Goal: Contribute content: Add original content to the website for others to see

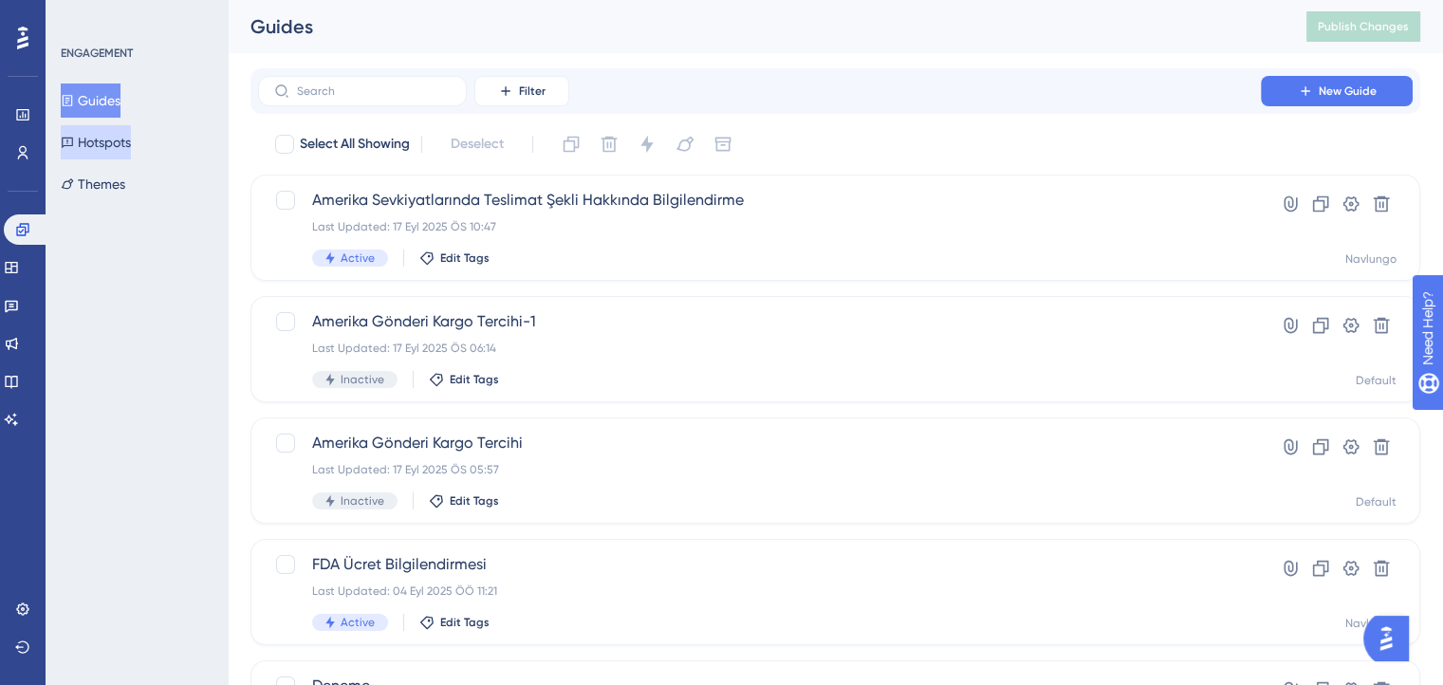
click at [125, 132] on button "Hotspots" at bounding box center [96, 142] width 70 height 34
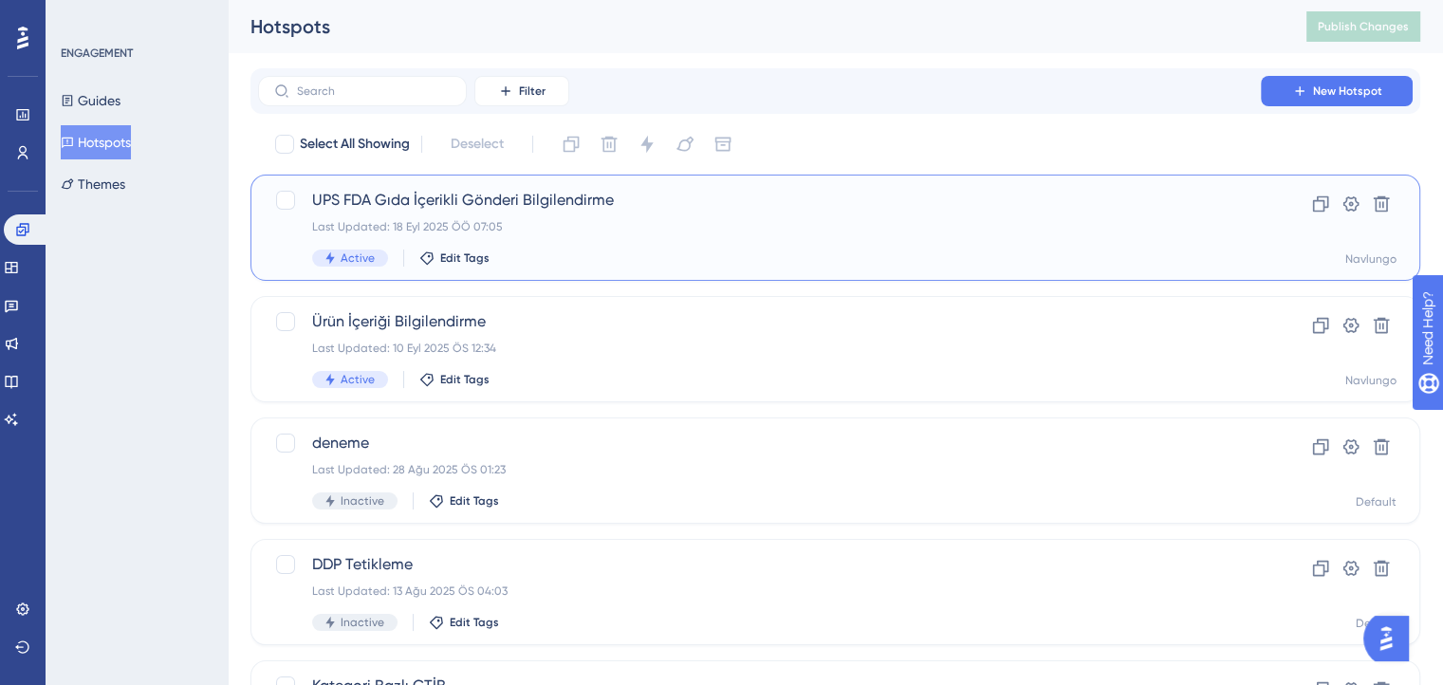
click at [510, 197] on span "UPS FDA Gıda İçerikli Gönderi Bilgilendirme" at bounding box center [759, 200] width 895 height 23
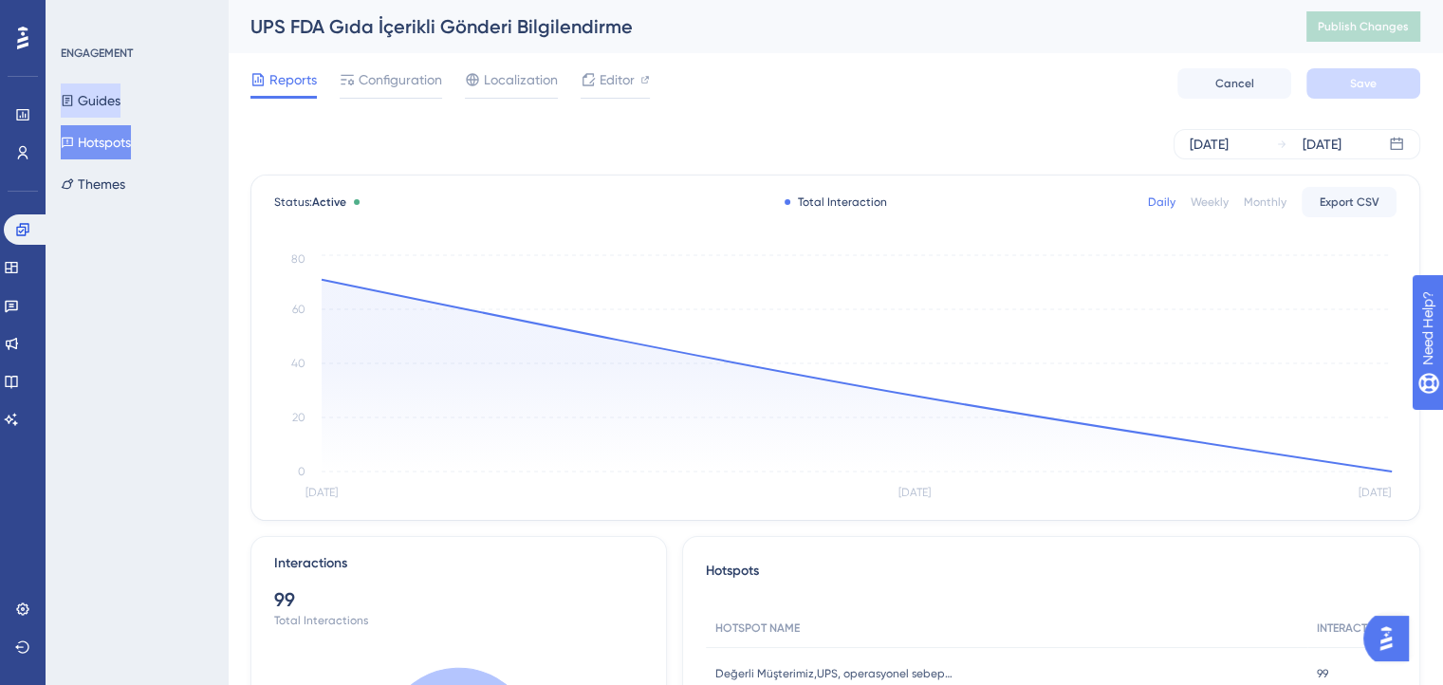
click at [121, 107] on button "Guides" at bounding box center [91, 101] width 60 height 34
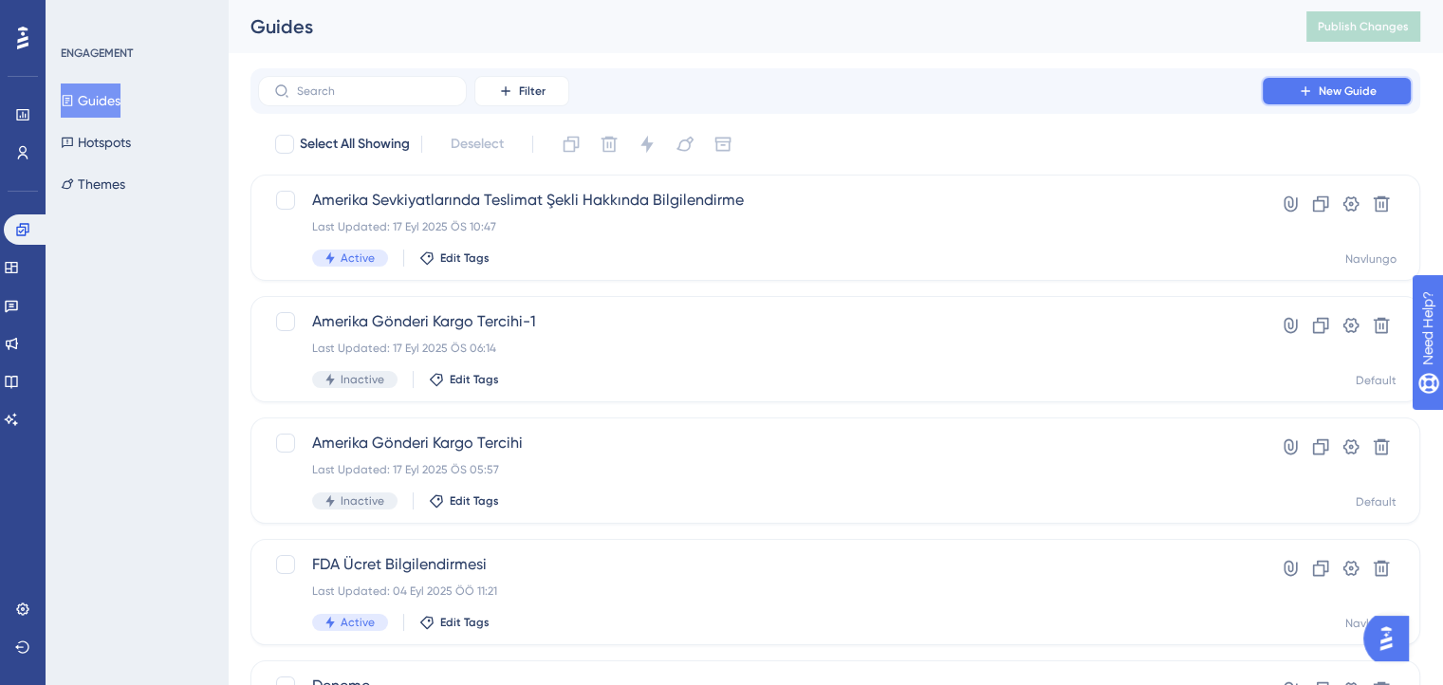
click at [1294, 95] on button "New Guide" at bounding box center [1337, 91] width 152 height 30
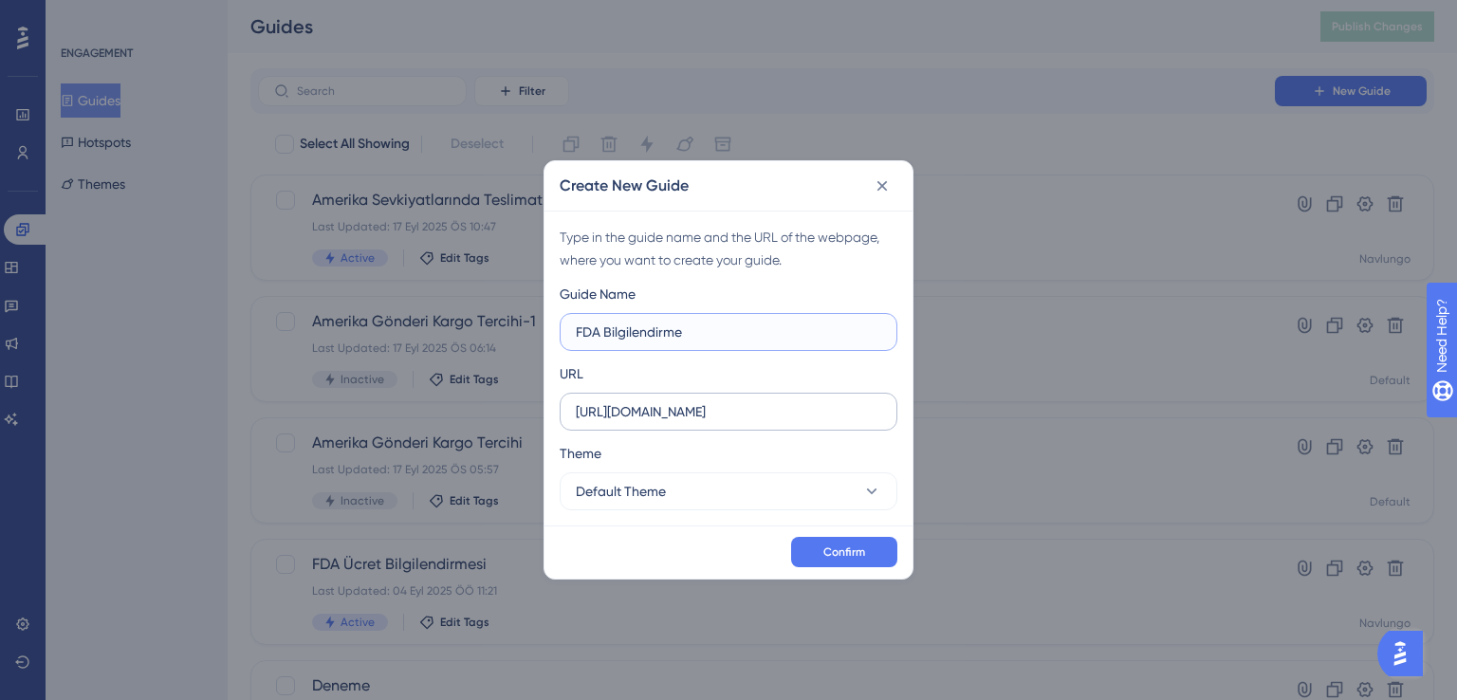
type input "FDA Bilgilendirme"
drag, startPoint x: 756, startPoint y: 421, endPoint x: 418, endPoint y: 409, distance: 339.0
click at [418, 409] on div "Create New Guide Type in the guide name and the URL of the webpage, where you w…" at bounding box center [728, 350] width 1457 height 700
paste input "/ship/myShipments"
type input "[URL][DOMAIN_NAME]"
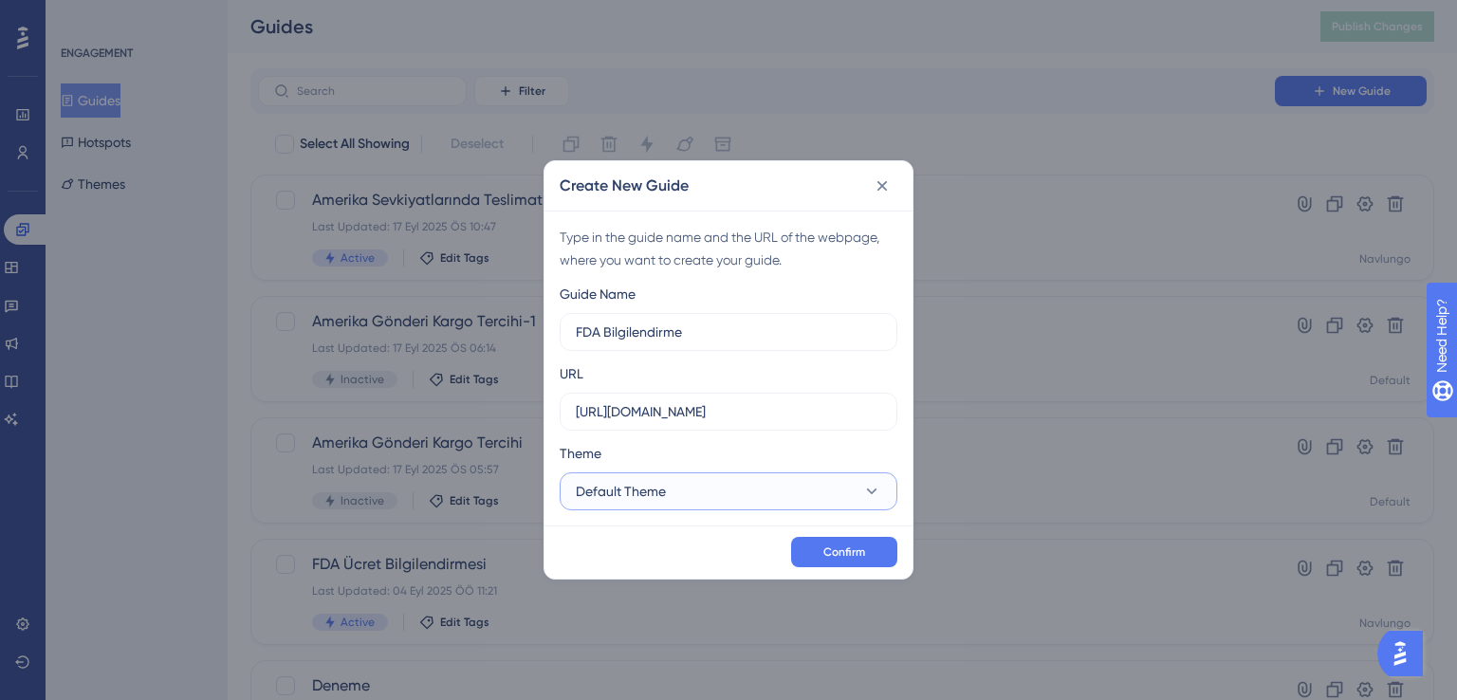
click at [627, 495] on span "Default Theme" at bounding box center [621, 491] width 90 height 23
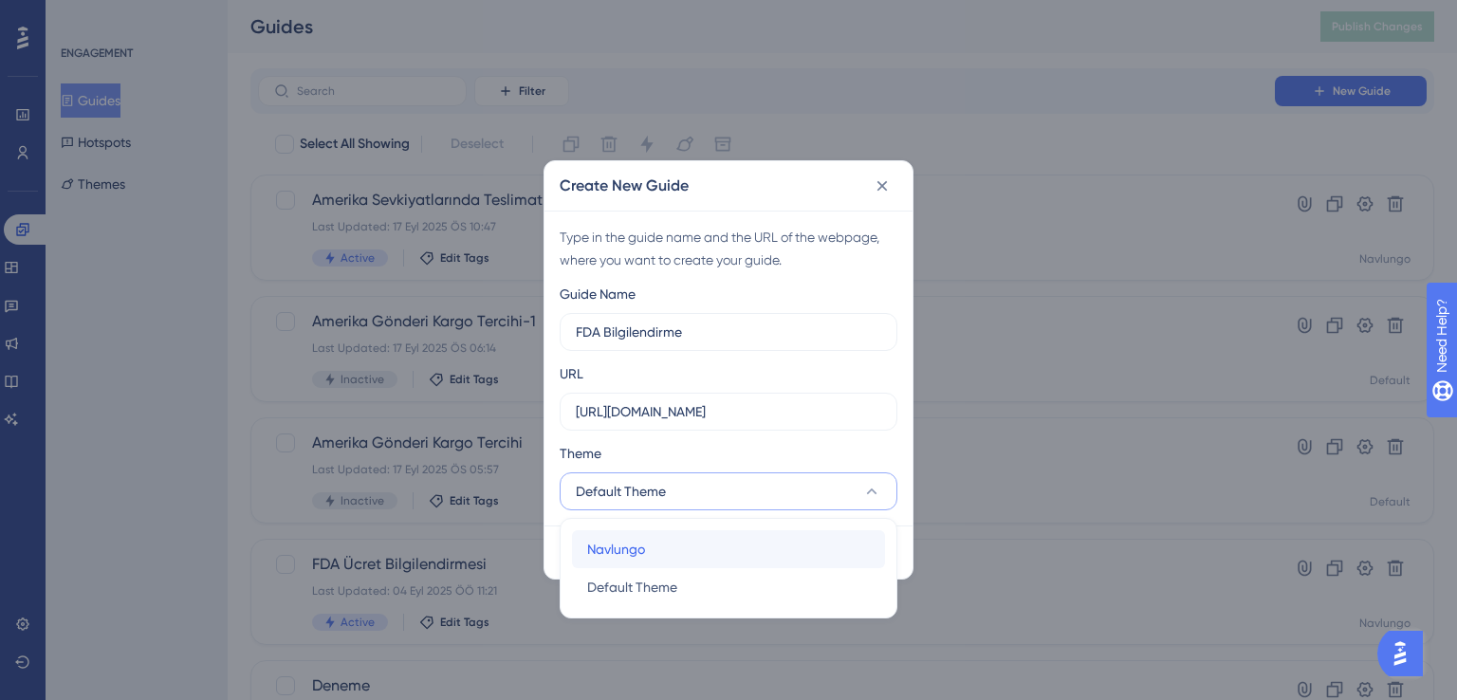
click at [627, 561] on div "Navlungo Navlungo" at bounding box center [728, 549] width 283 height 38
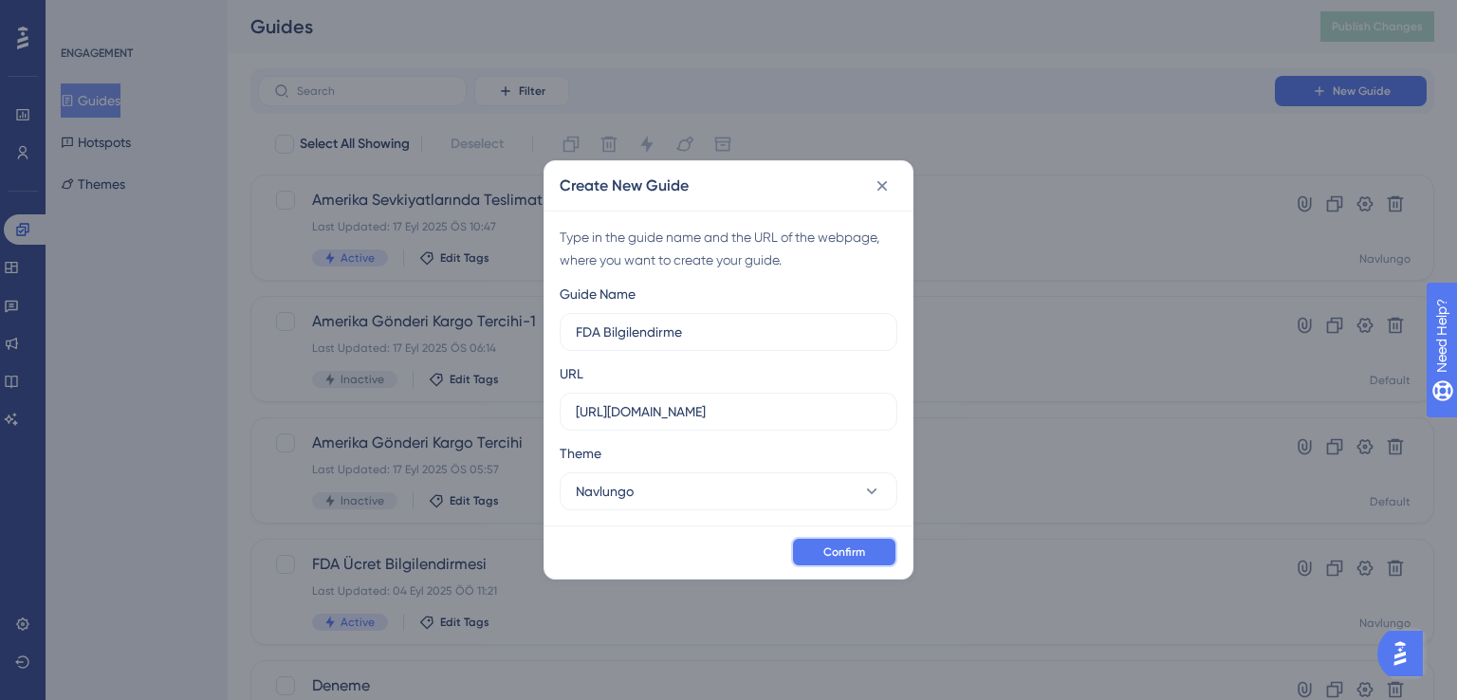
click at [835, 546] on span "Confirm" at bounding box center [845, 552] width 42 height 15
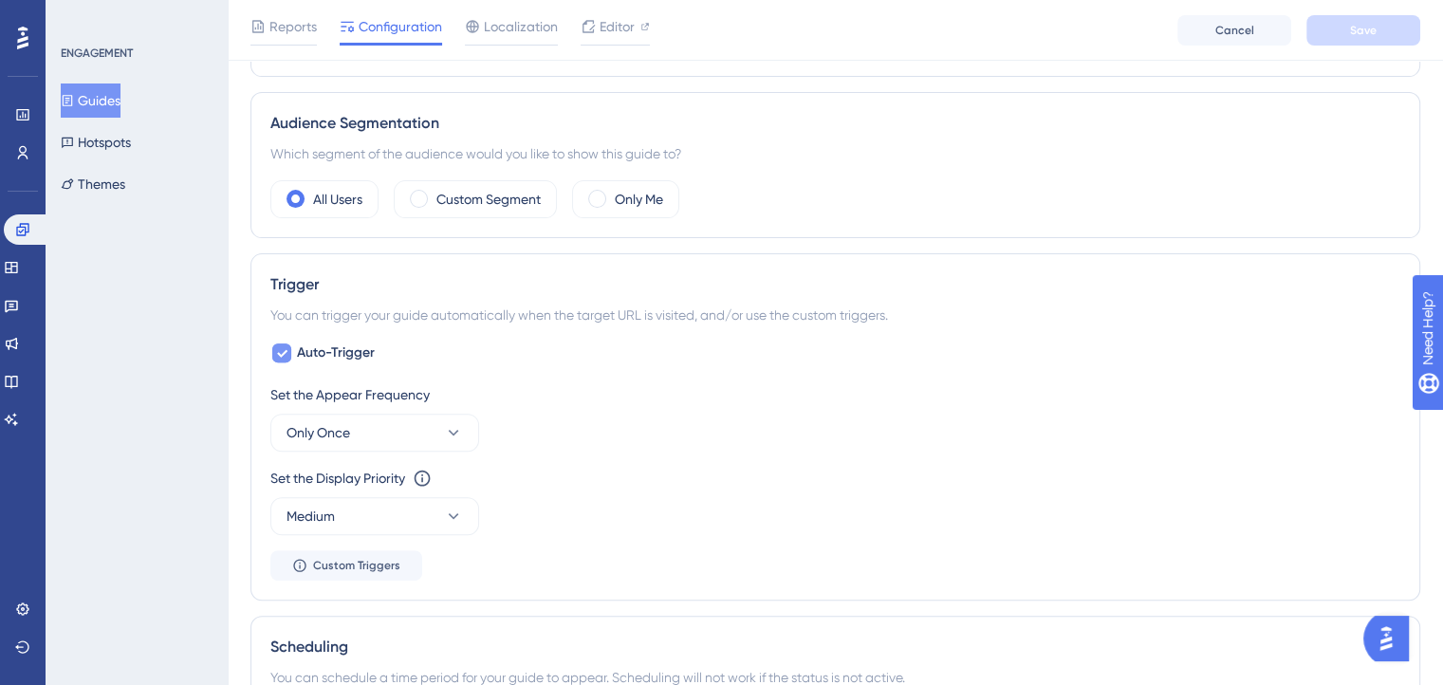
scroll to position [649, 0]
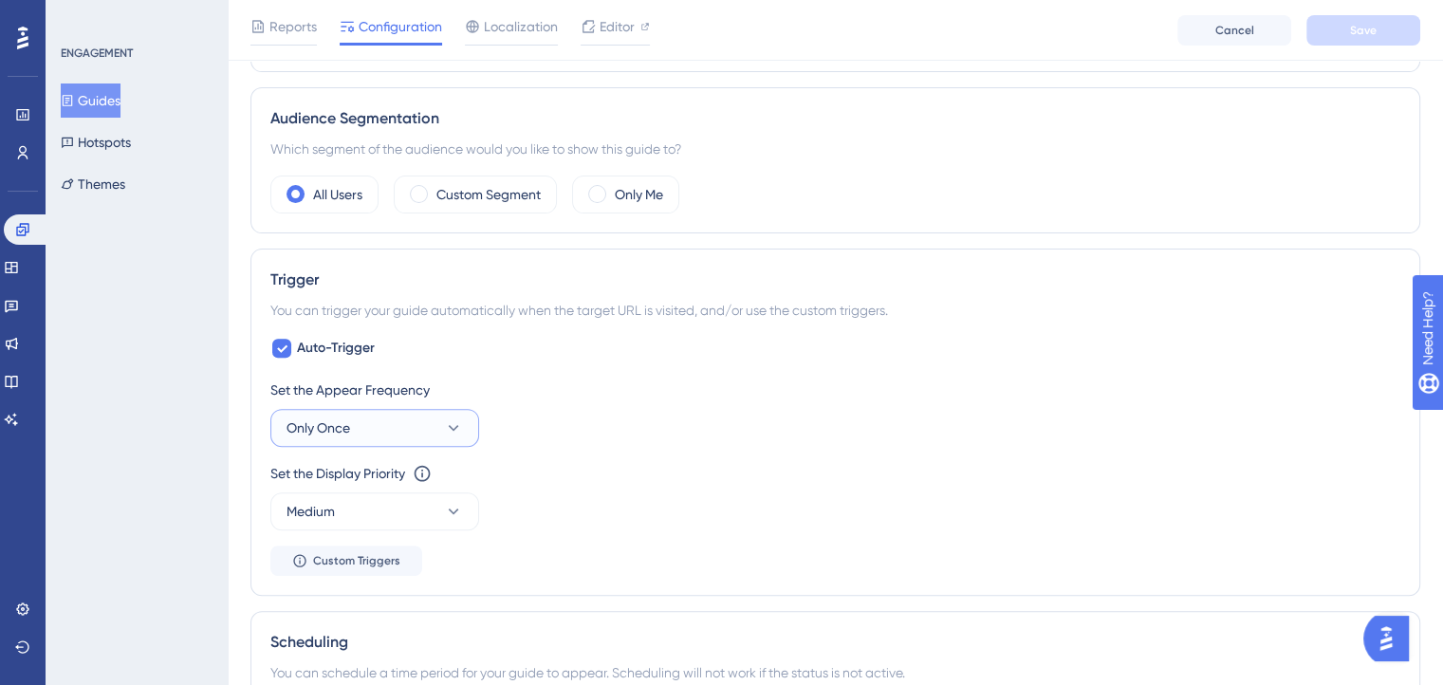
click at [436, 434] on button "Only Once" at bounding box center [374, 428] width 209 height 38
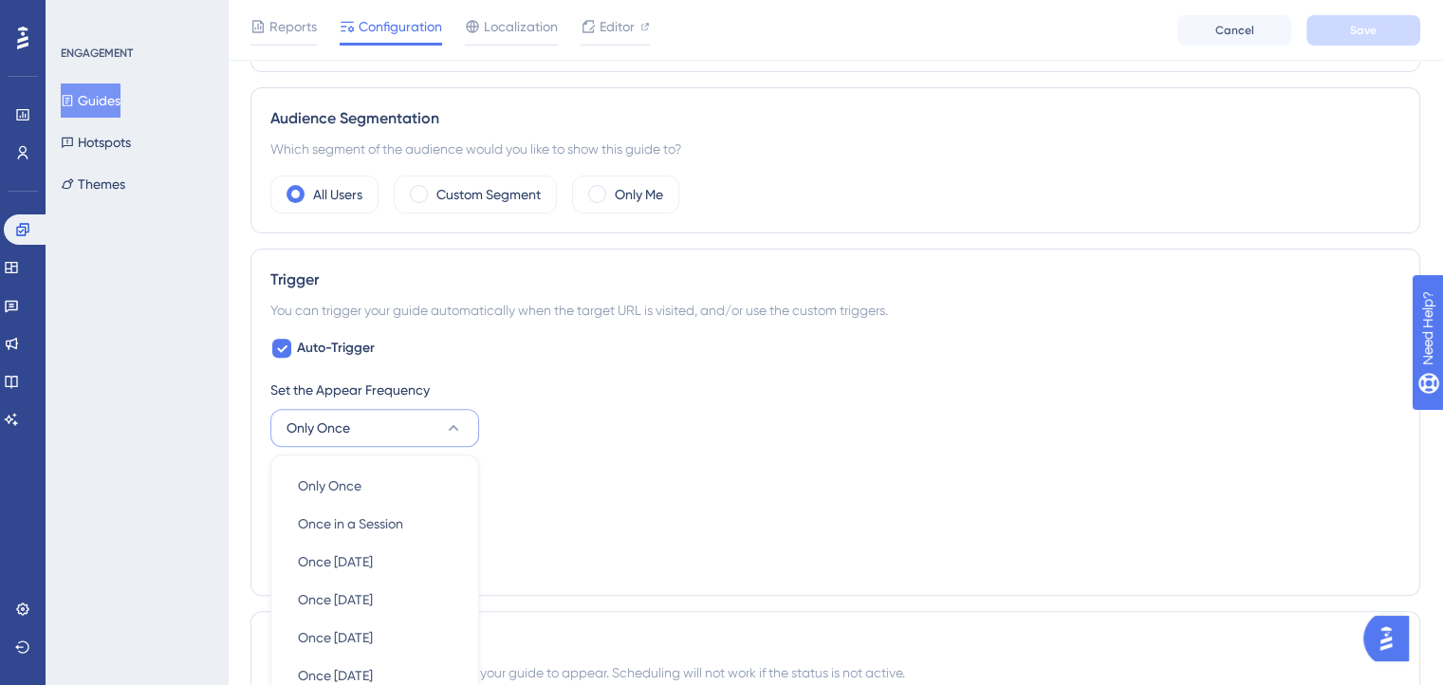
scroll to position [900, 0]
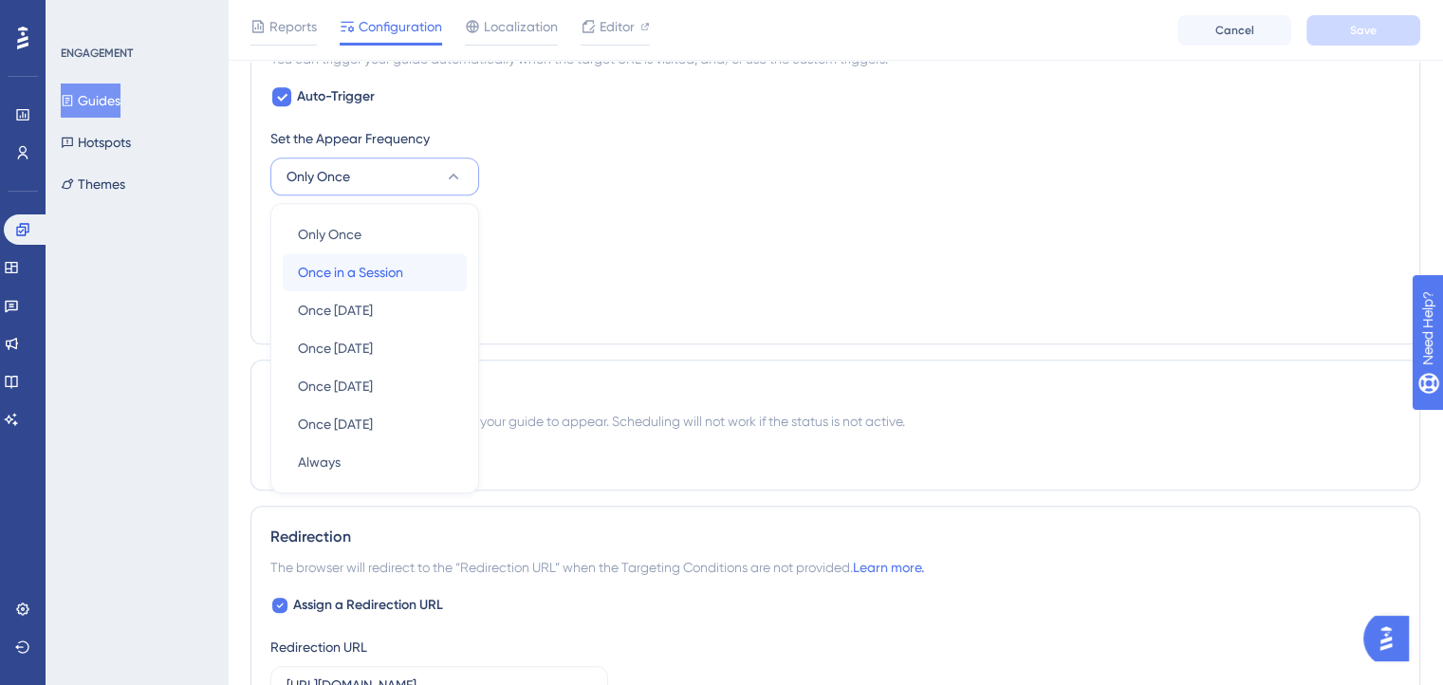
click at [334, 280] on span "Once in a Session" at bounding box center [350, 272] width 105 height 23
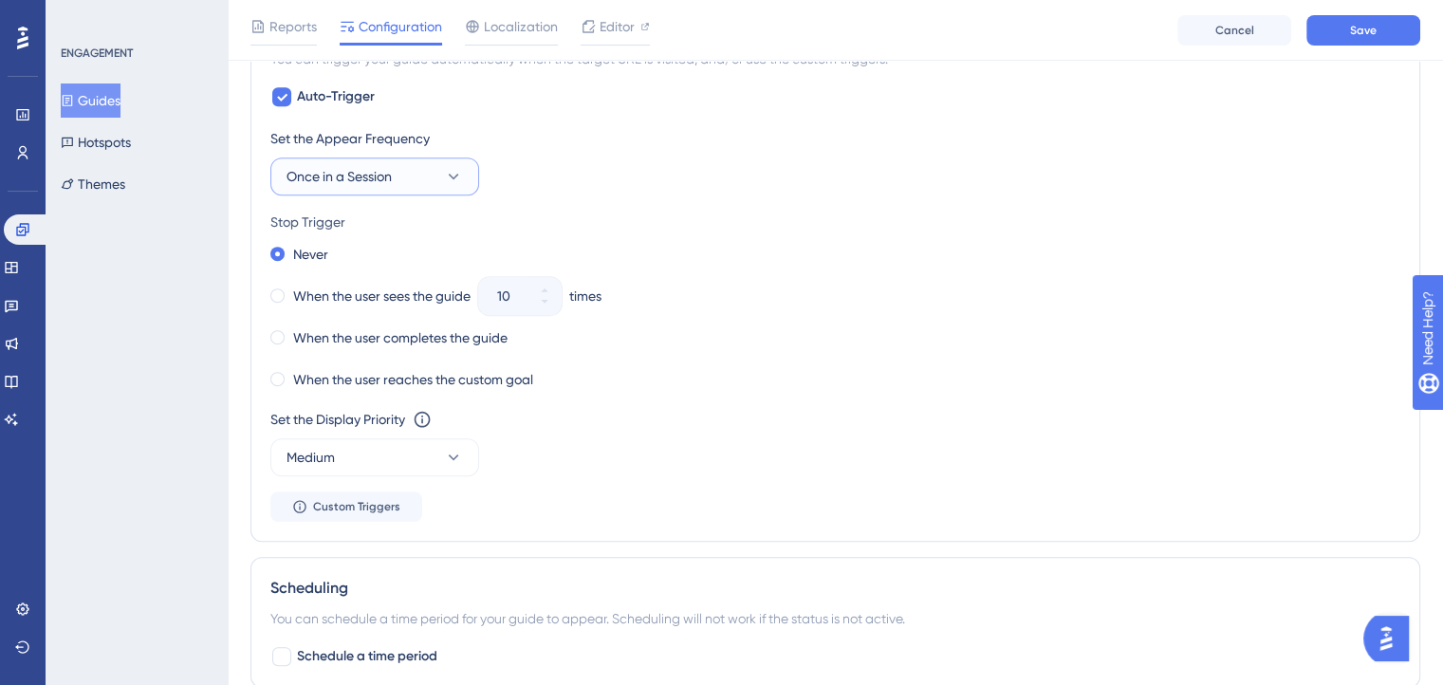
click at [426, 177] on button "Once in a Session" at bounding box center [374, 177] width 209 height 38
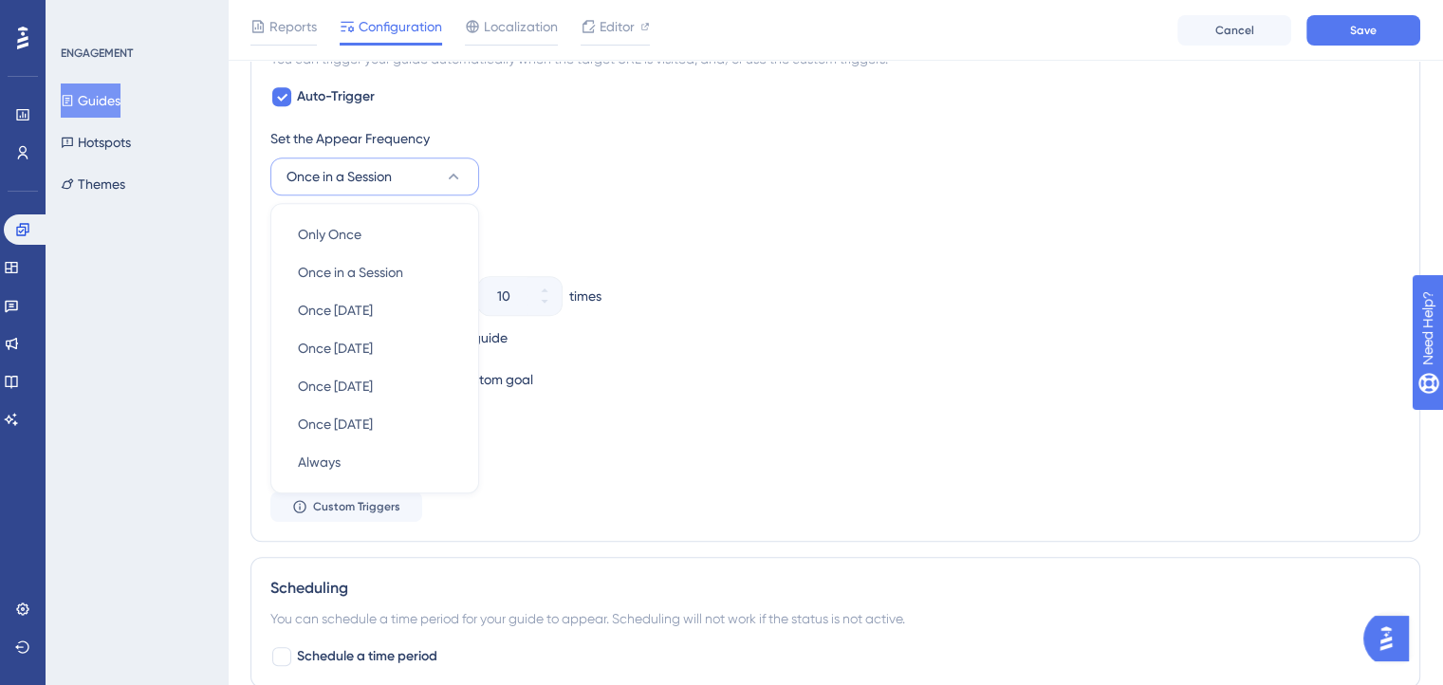
scroll to position [892, 0]
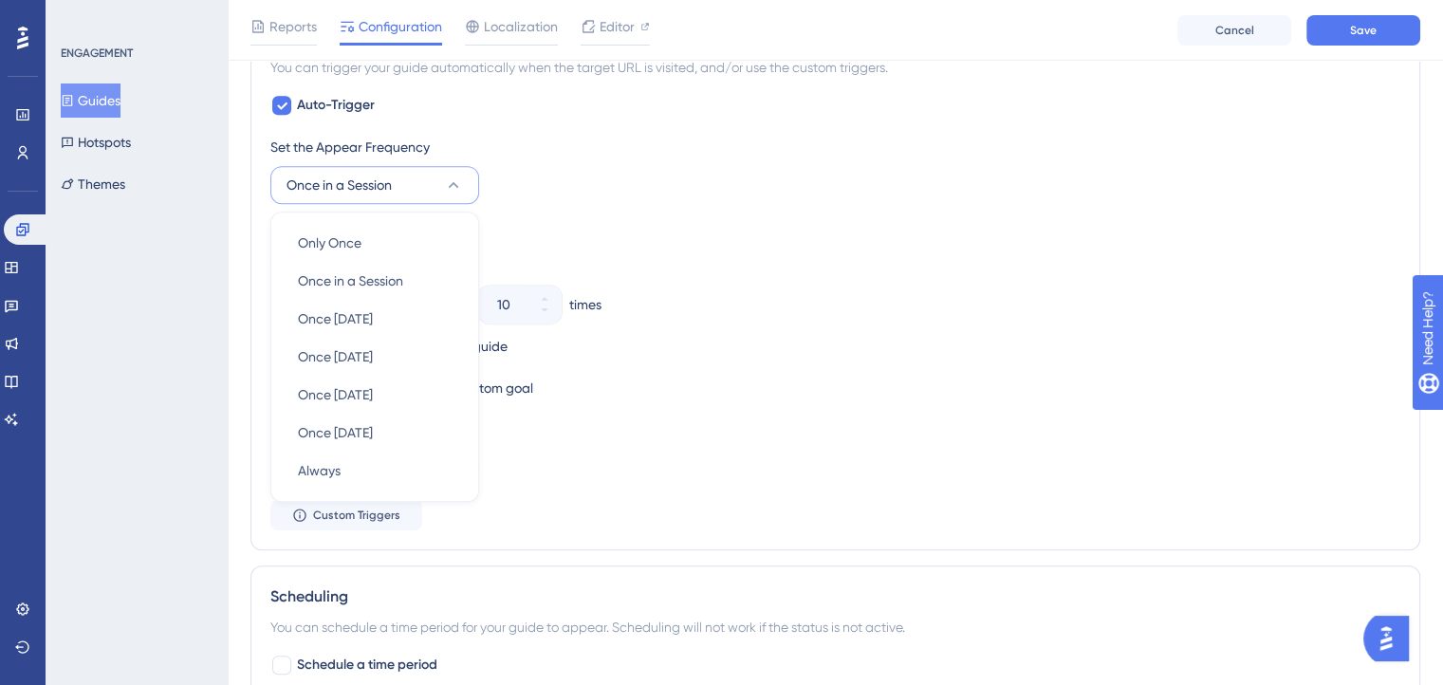
click at [502, 192] on div "Set the Appear Frequency Once in a Session Only Once Only Once Once in a Sessio…" at bounding box center [835, 170] width 1130 height 68
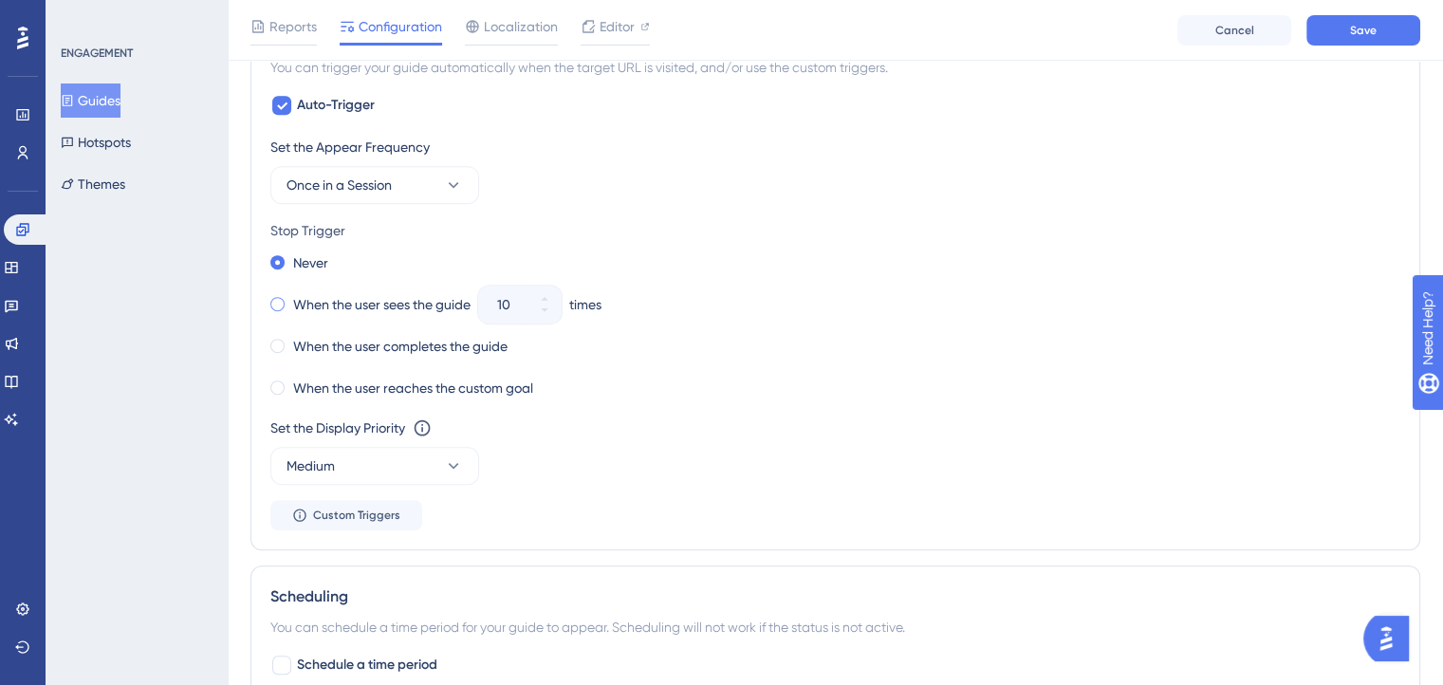
click at [279, 303] on span at bounding box center [277, 304] width 14 height 14
click at [290, 300] on input "radio" at bounding box center [290, 300] width 0 height 0
click at [279, 260] on span at bounding box center [277, 262] width 14 height 14
click at [290, 258] on input "radio" at bounding box center [290, 258] width 0 height 0
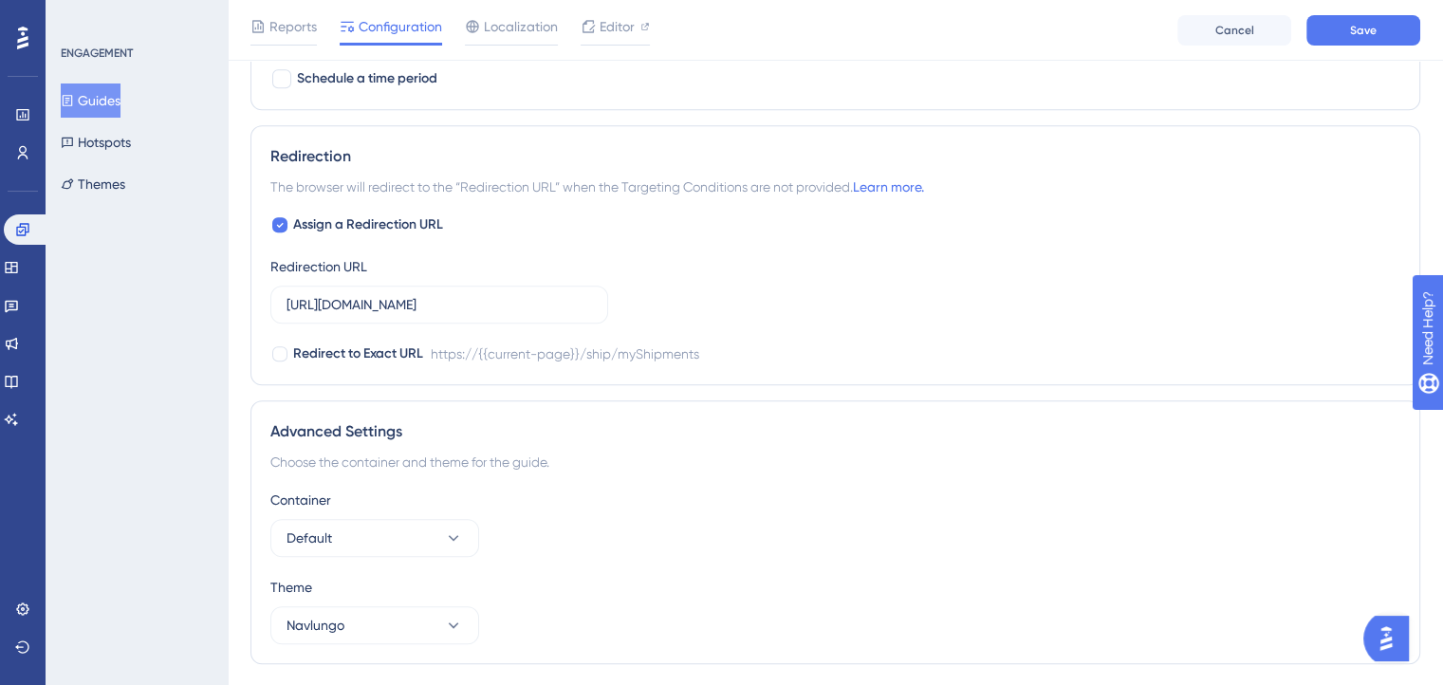
scroll to position [1530, 0]
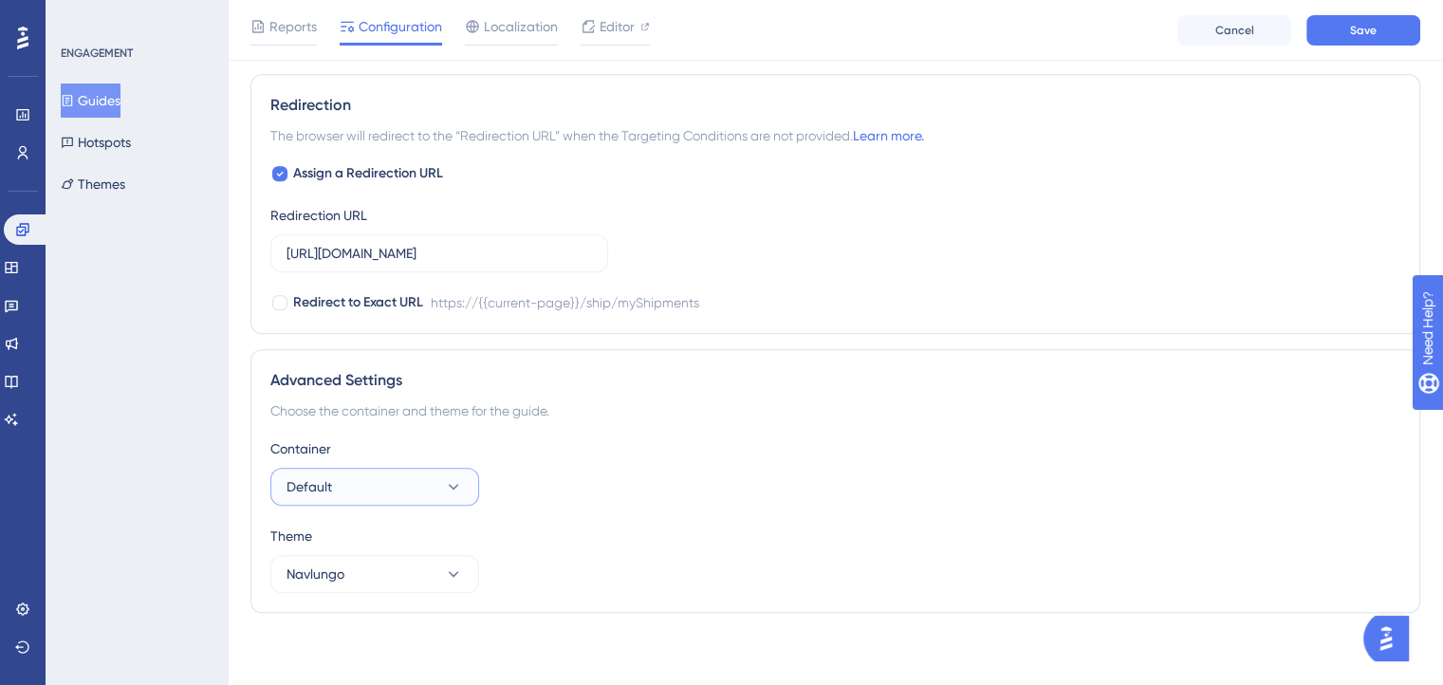
click at [406, 484] on button "Default" at bounding box center [374, 487] width 209 height 38
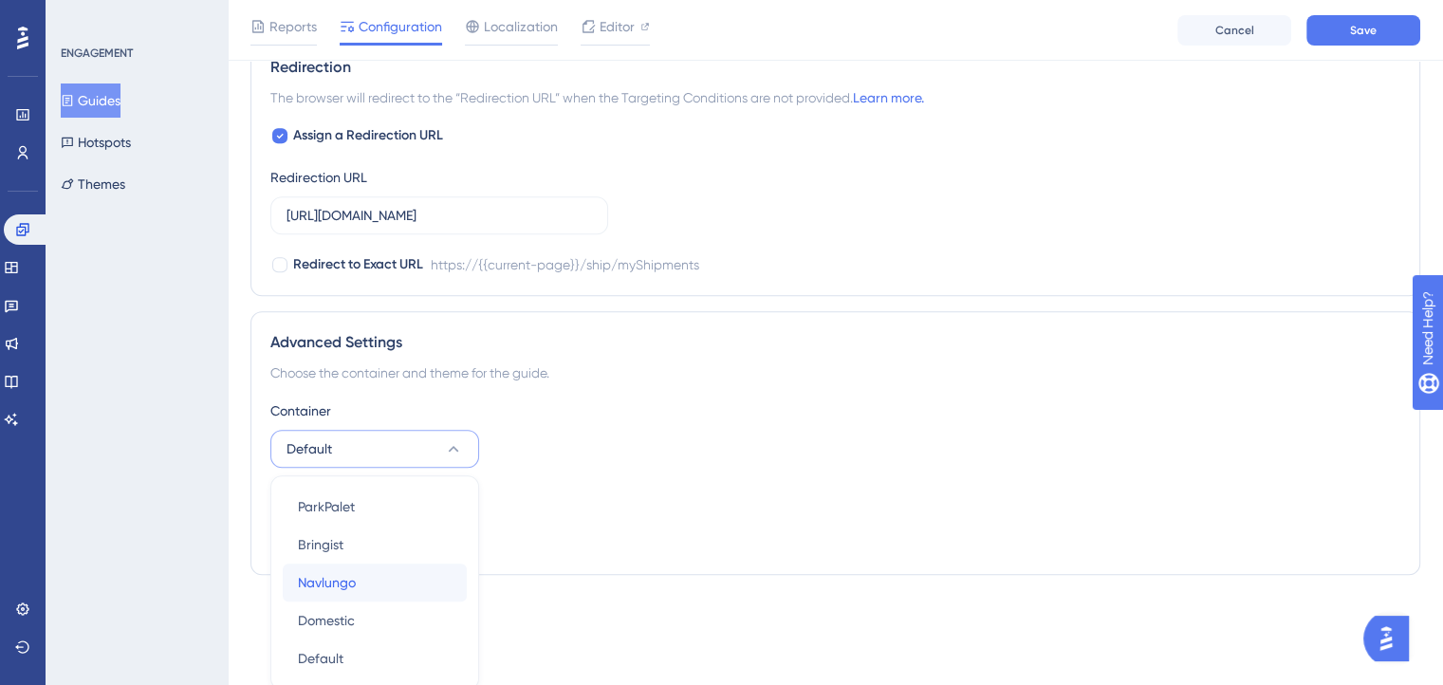
click at [349, 571] on span "Navlungo" at bounding box center [327, 582] width 58 height 23
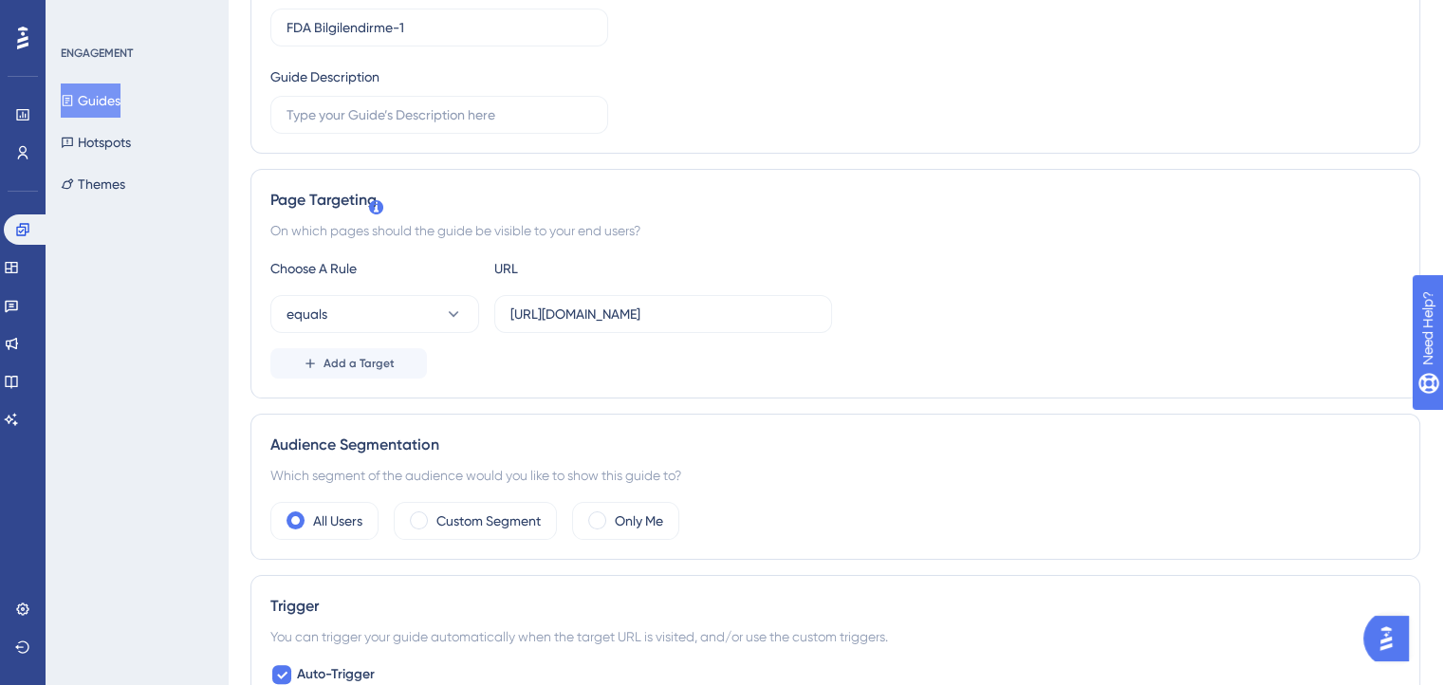
scroll to position [0, 14]
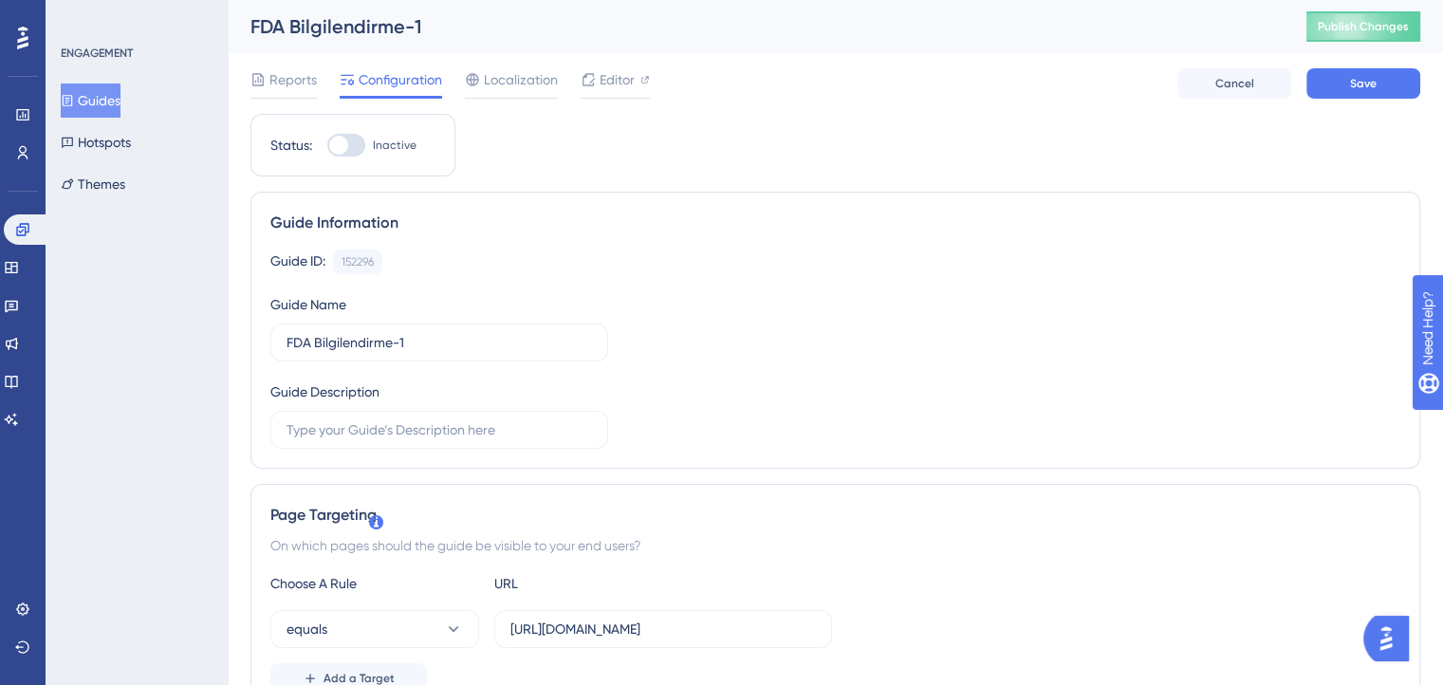
click at [331, 141] on div at bounding box center [338, 145] width 19 height 19
click at [327, 145] on input "Inactive" at bounding box center [326, 145] width 1 height 1
checkbox input "true"
click at [1360, 82] on span "Save" at bounding box center [1363, 83] width 27 height 15
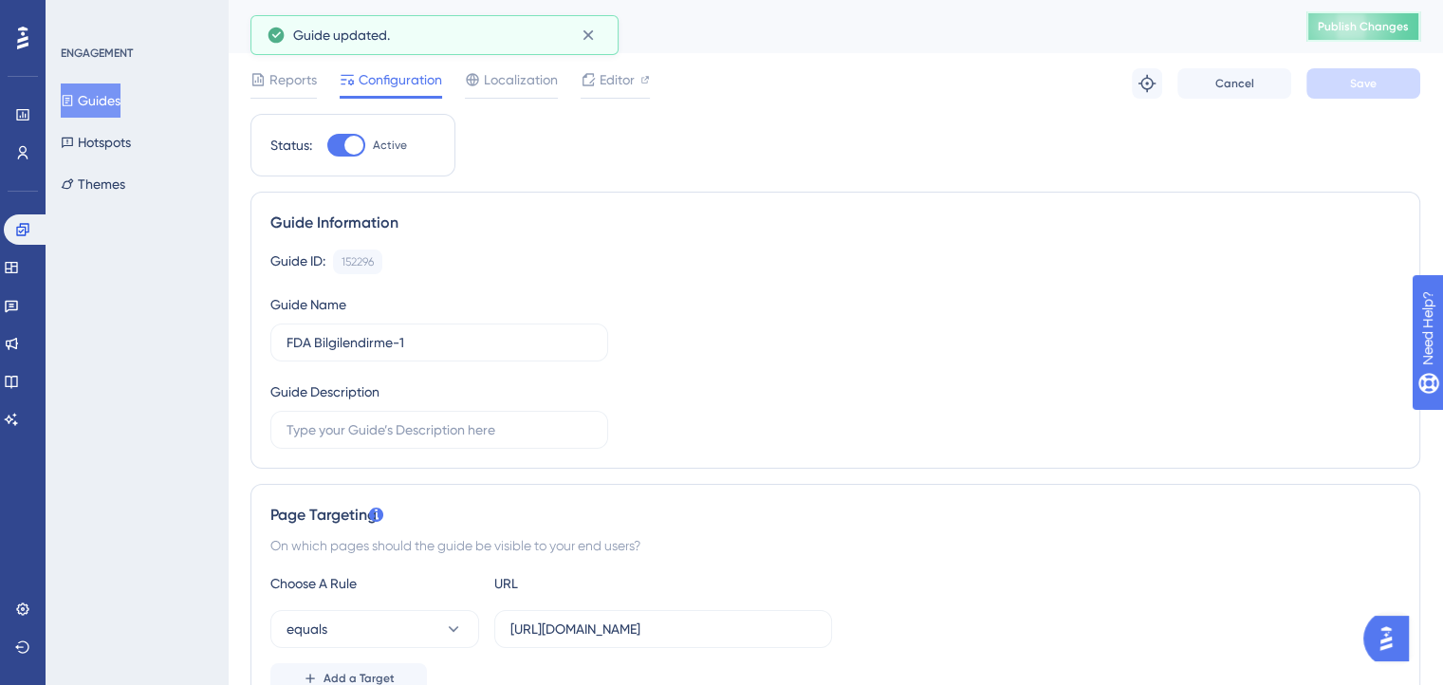
click at [1343, 35] on button "Publish Changes" at bounding box center [1364, 26] width 114 height 30
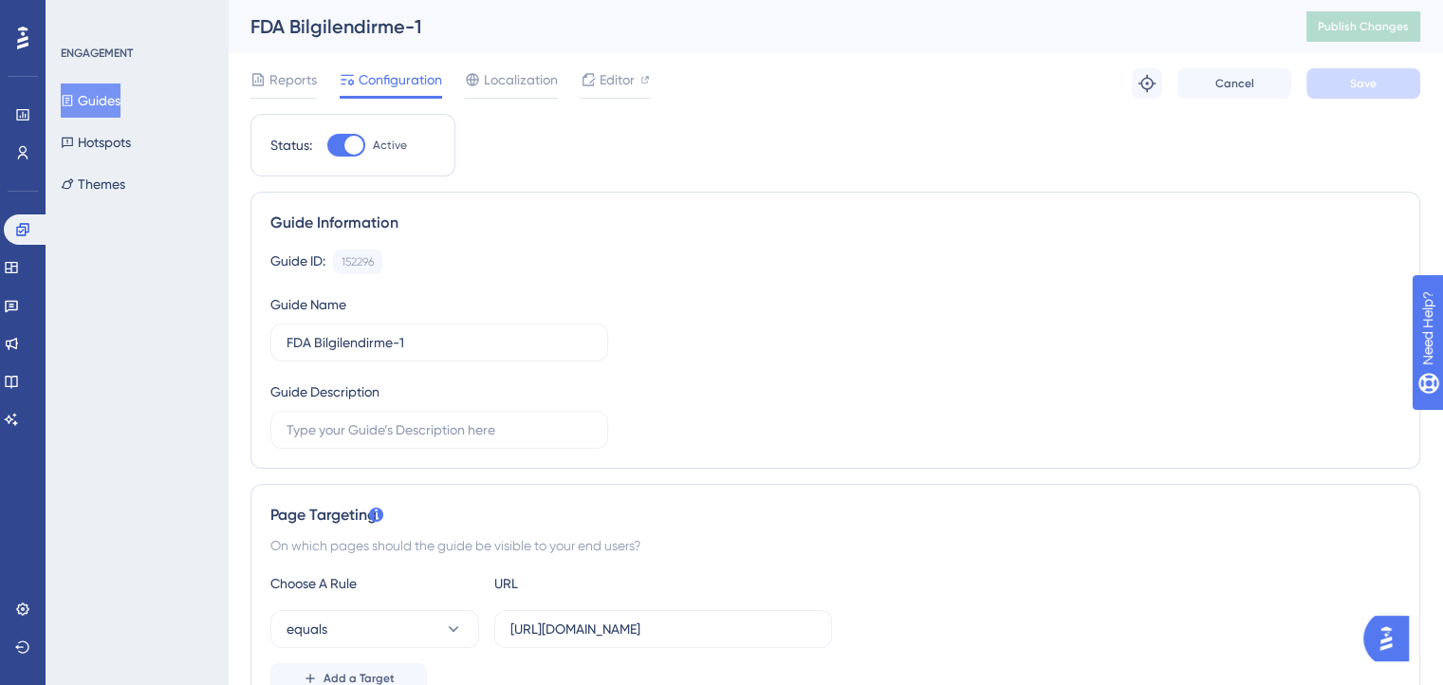
click at [121, 106] on button "Guides" at bounding box center [91, 101] width 60 height 34
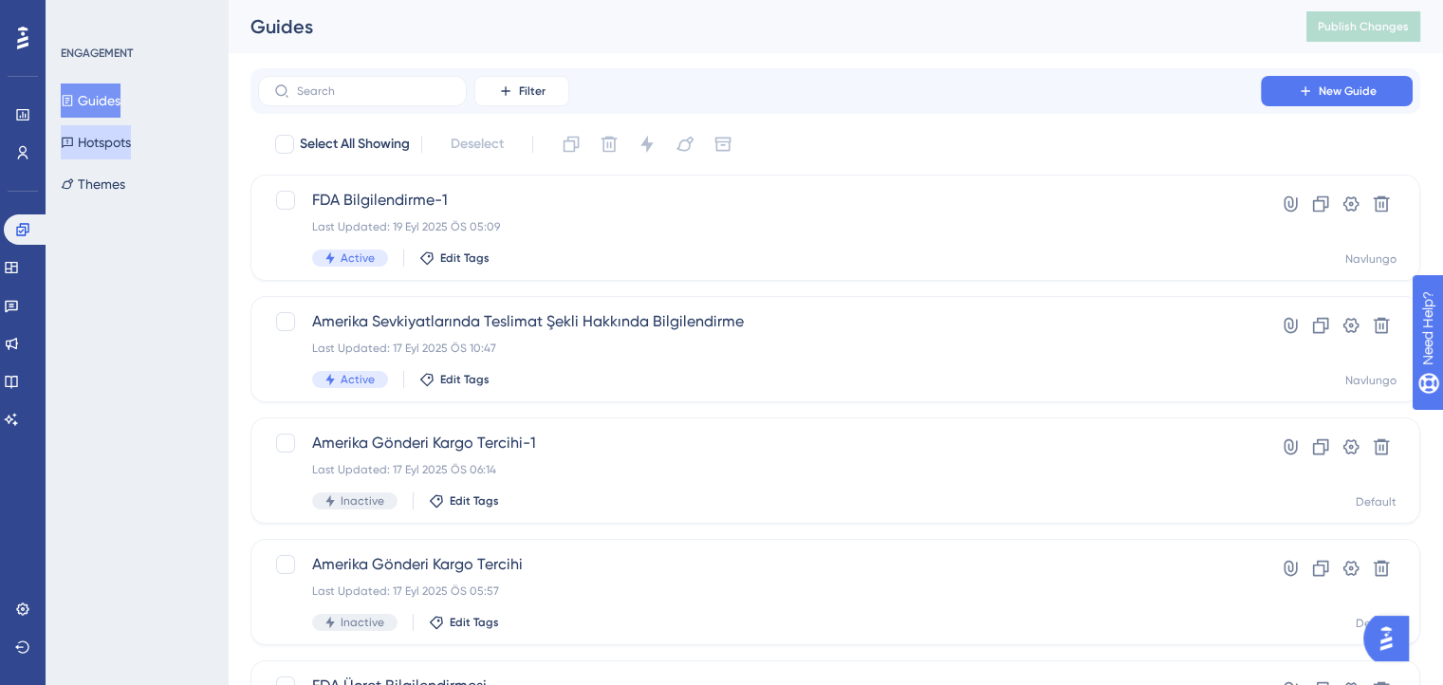
click at [85, 125] on button "Hotspots" at bounding box center [96, 142] width 70 height 34
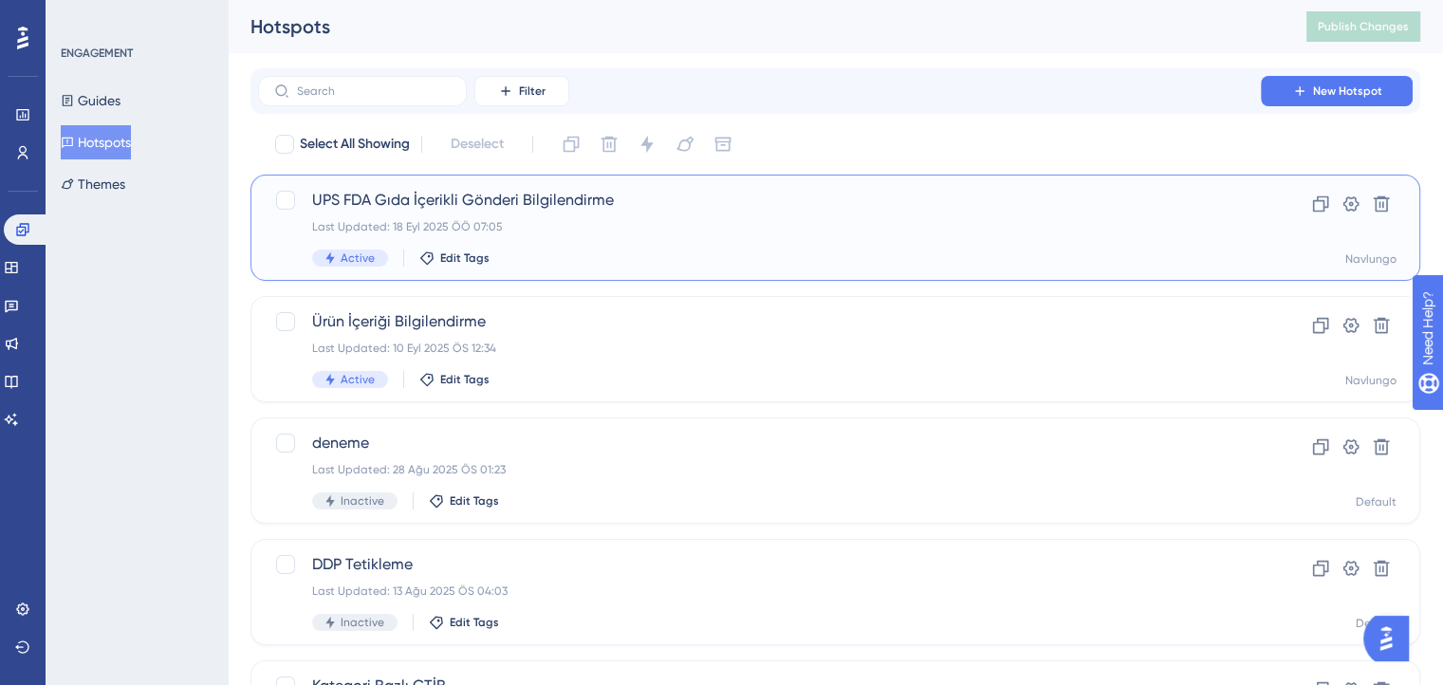
click at [385, 225] on div "Last Updated: 18 Eyl 2025 ÖÖ 07:05" at bounding box center [759, 226] width 895 height 15
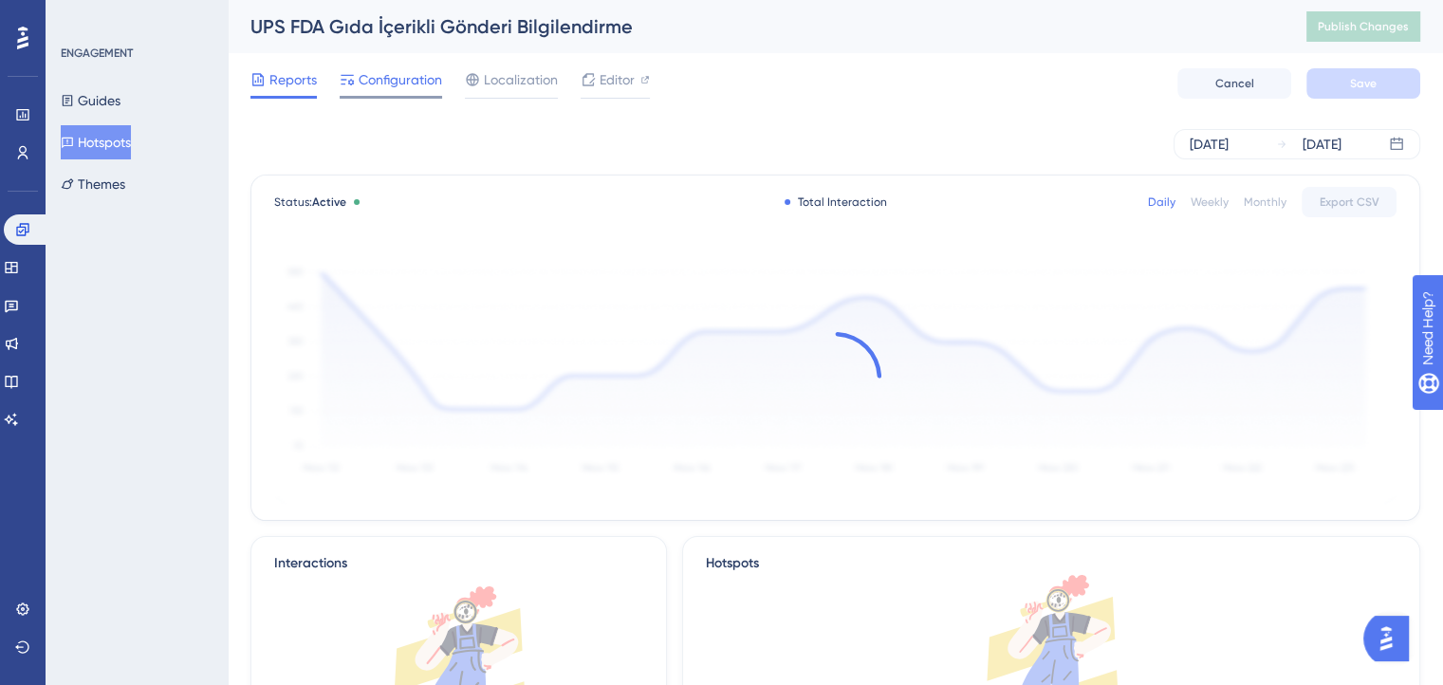
click at [393, 88] on span "Configuration" at bounding box center [401, 79] width 84 height 23
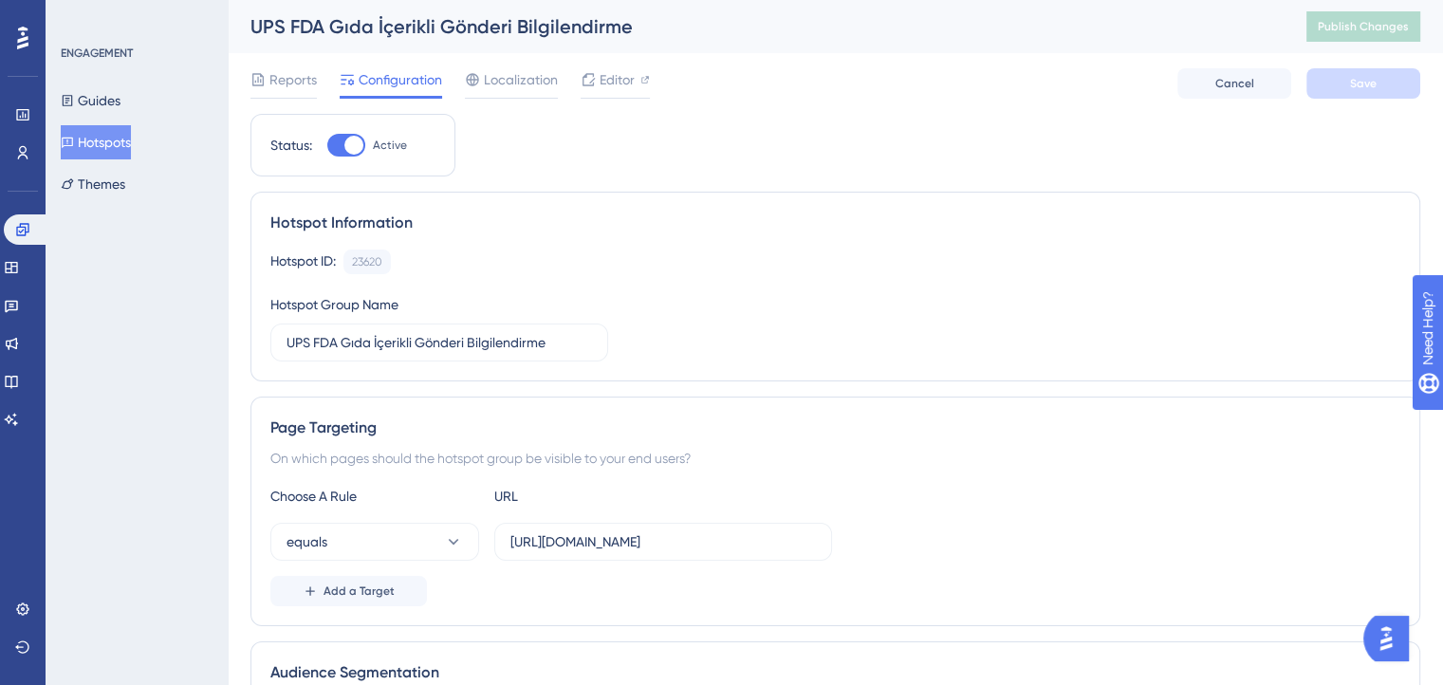
click at [347, 140] on div at bounding box center [353, 145] width 19 height 19
click at [327, 145] on input "Active" at bounding box center [326, 145] width 1 height 1
checkbox input "false"
click at [1358, 81] on span "Save" at bounding box center [1363, 83] width 27 height 15
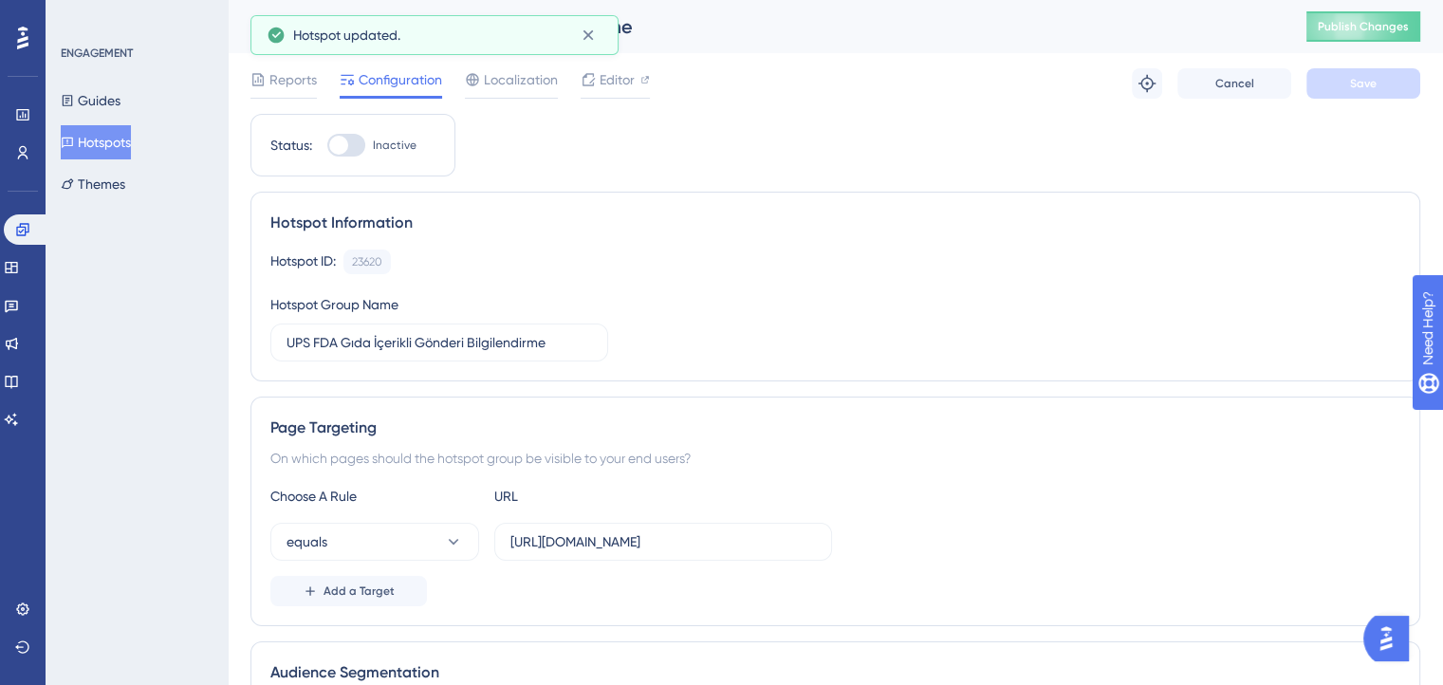
click at [1368, 35] on button "Publish Changes" at bounding box center [1364, 26] width 114 height 30
